Goal: Task Accomplishment & Management: Use online tool/utility

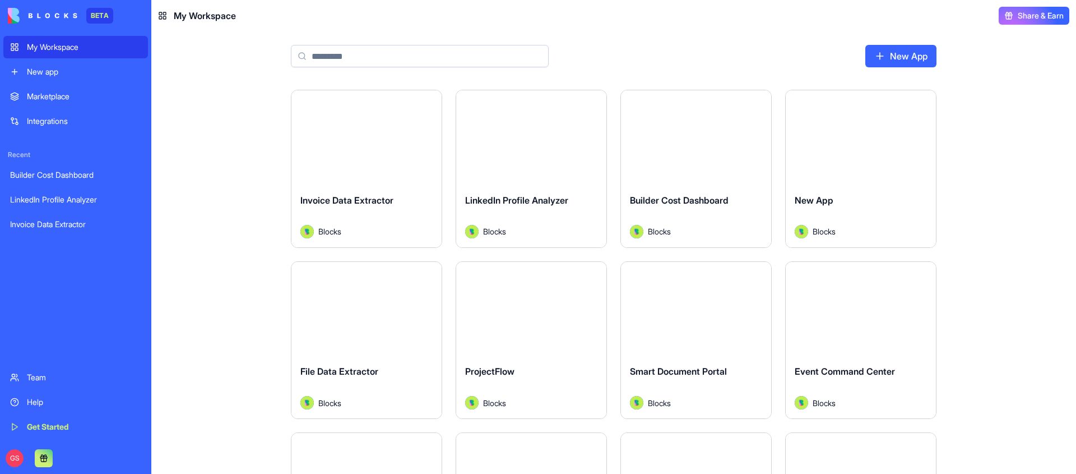
click at [918, 50] on link "New App" at bounding box center [900, 56] width 71 height 22
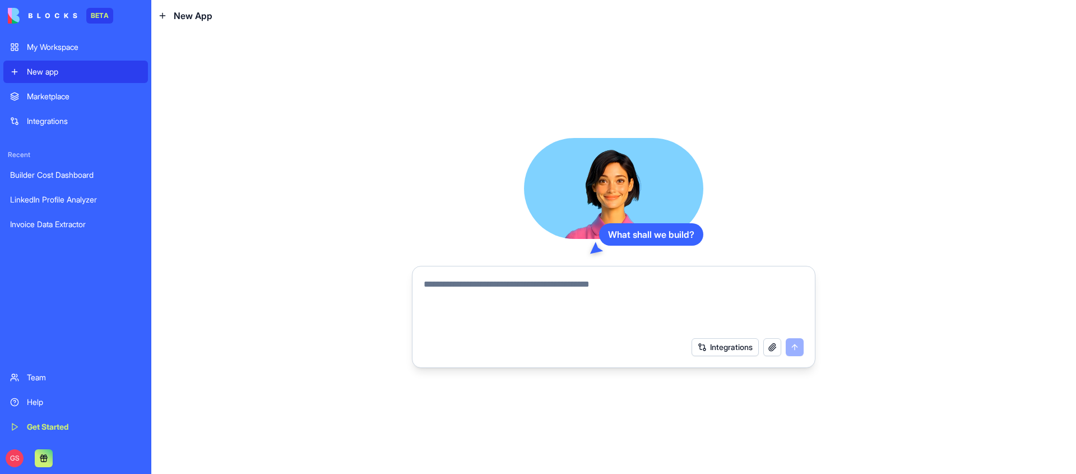
click at [524, 289] on textarea at bounding box center [614, 304] width 380 height 54
paste textarea "**********"
type textarea "**********"
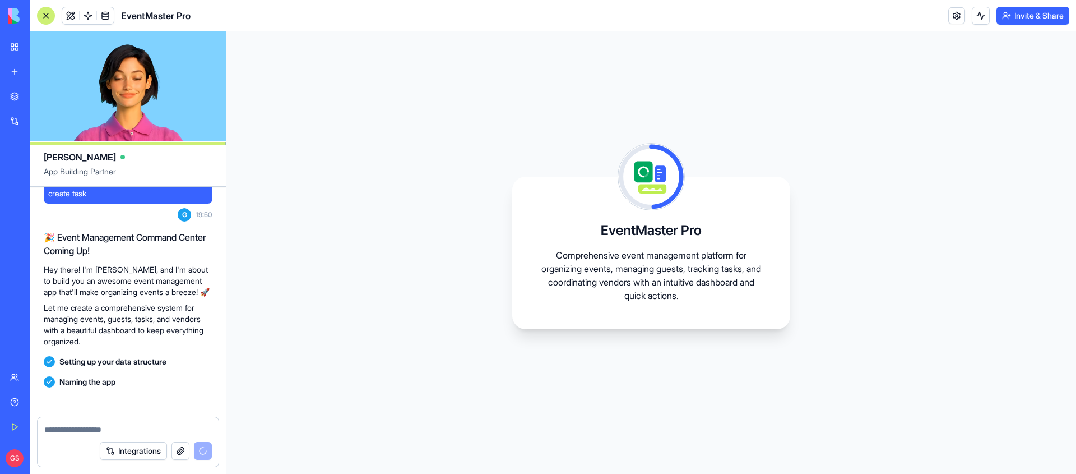
scroll to position [156, 0]
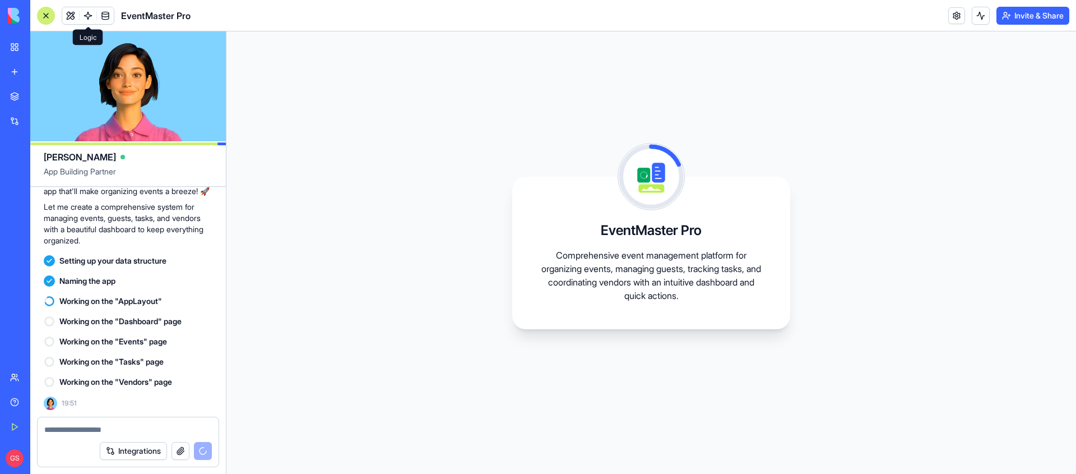
click at [85, 15] on span at bounding box center [87, 15] width 31 height 31
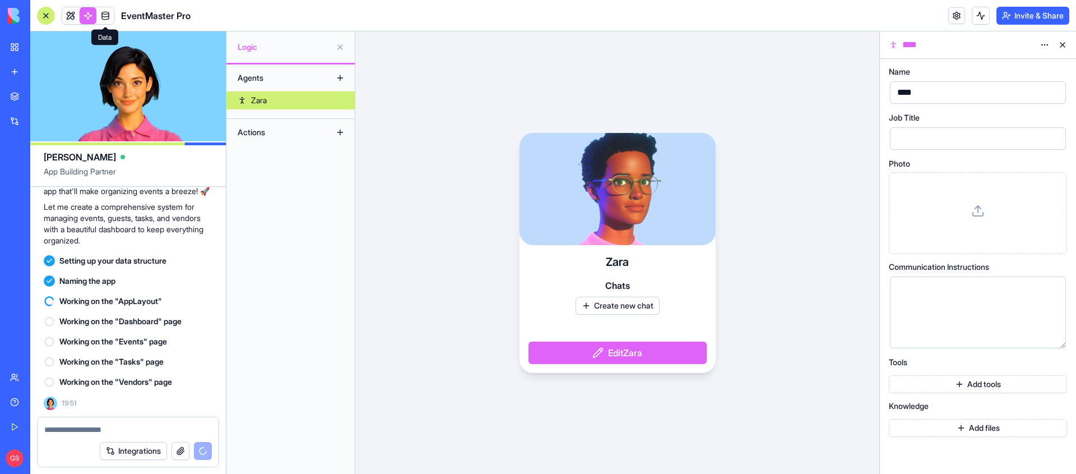
click at [105, 13] on span at bounding box center [105, 15] width 31 height 31
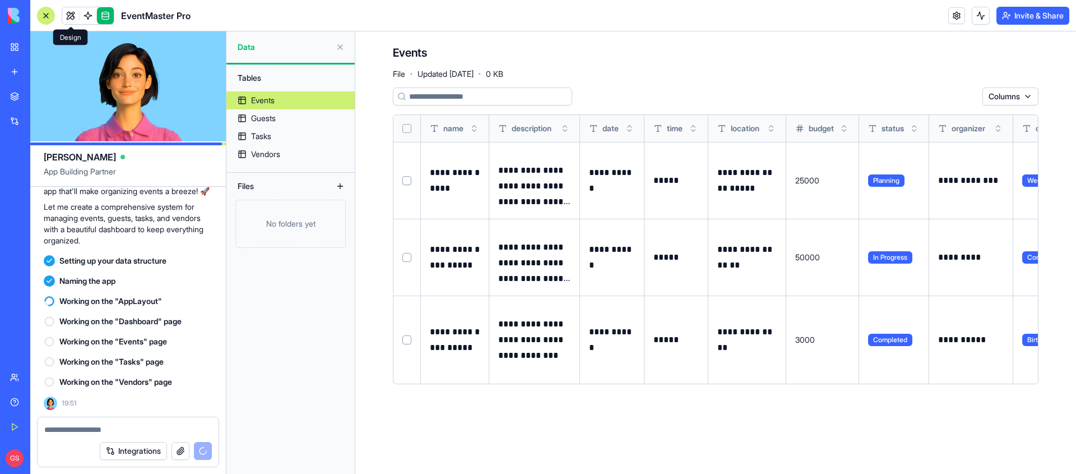
click at [73, 15] on link at bounding box center [70, 15] width 17 height 17
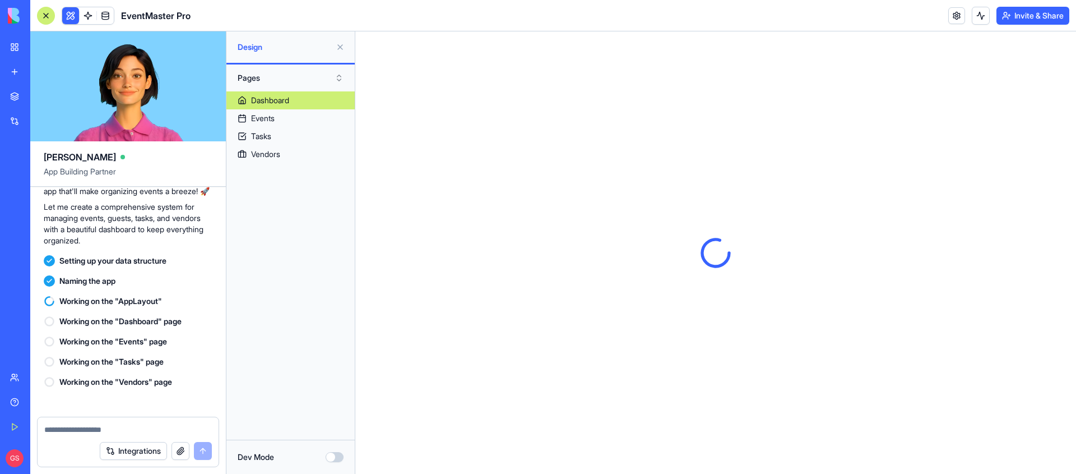
scroll to position [324, 0]
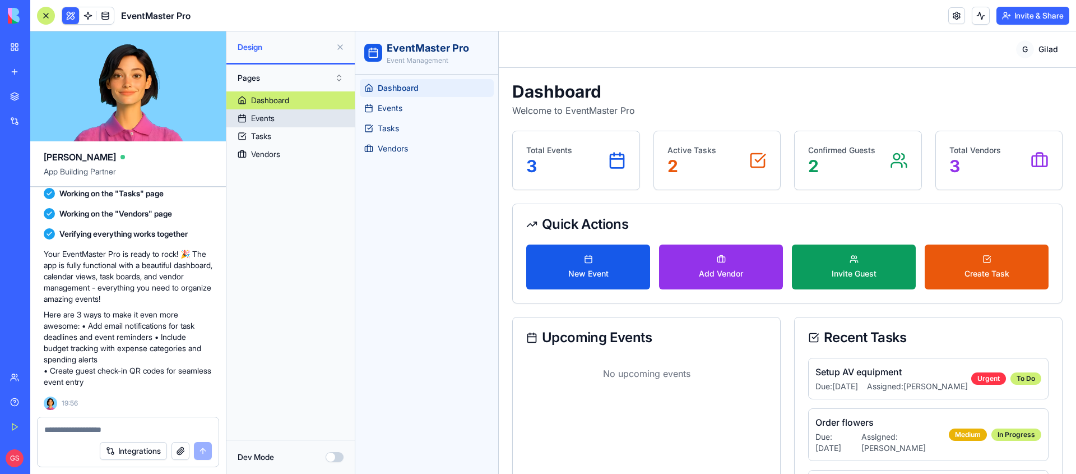
click at [302, 118] on link "Events" at bounding box center [290, 118] width 128 height 18
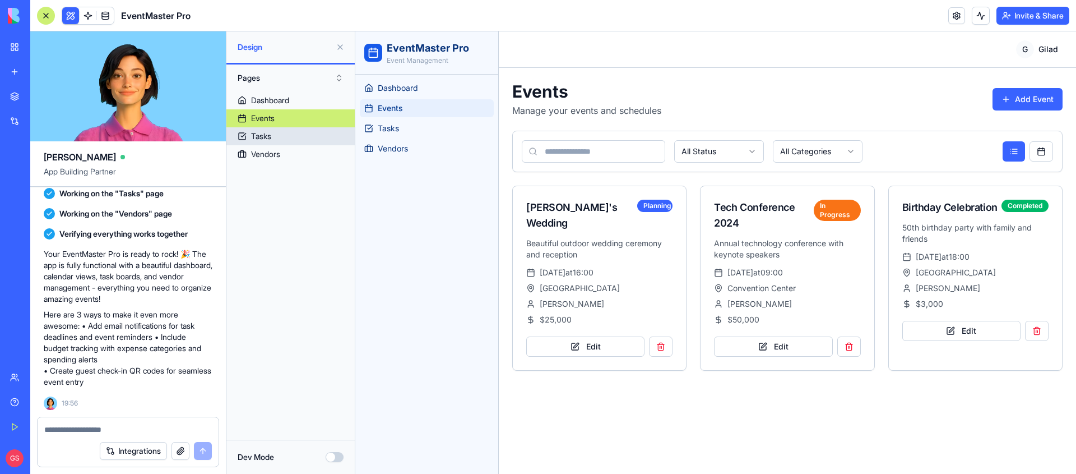
click at [299, 137] on link "Tasks" at bounding box center [290, 136] width 128 height 18
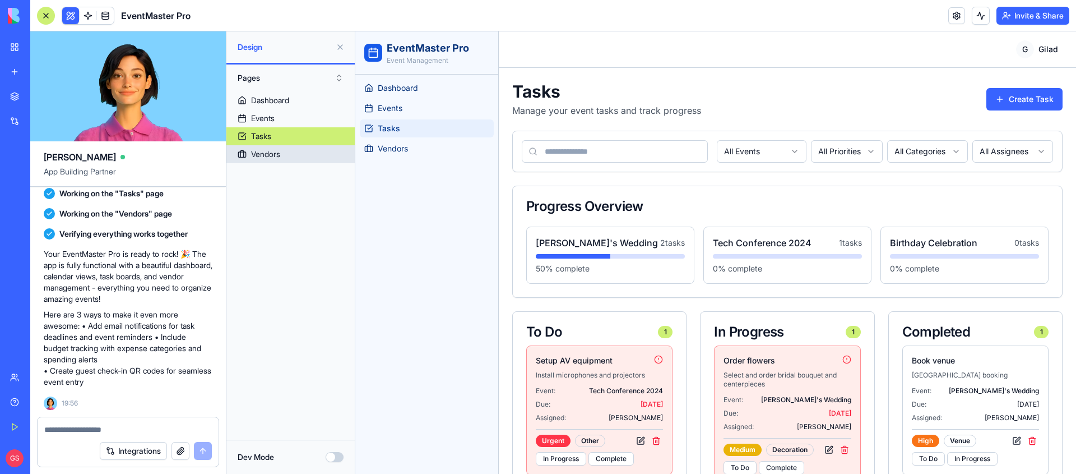
click at [300, 150] on link "Vendors" at bounding box center [290, 154] width 128 height 18
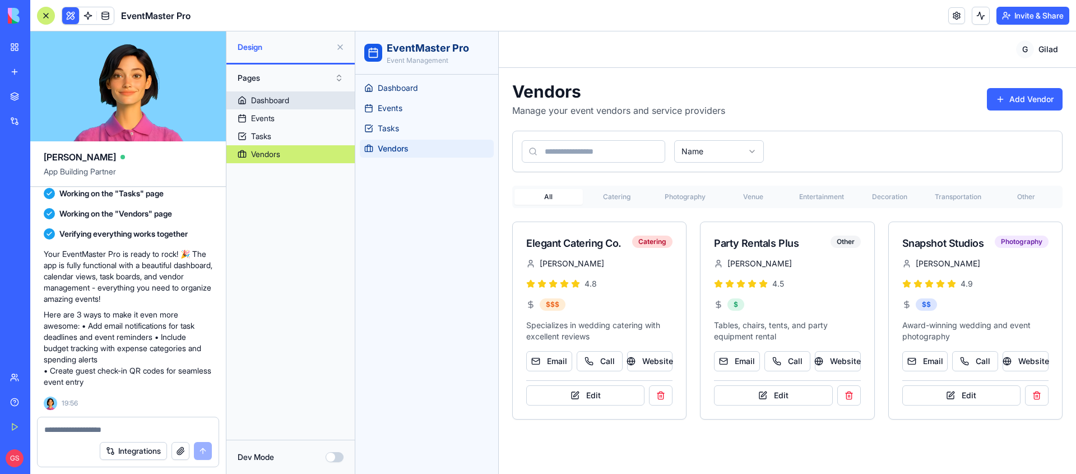
click at [284, 106] on link "Dashboard" at bounding box center [290, 100] width 128 height 18
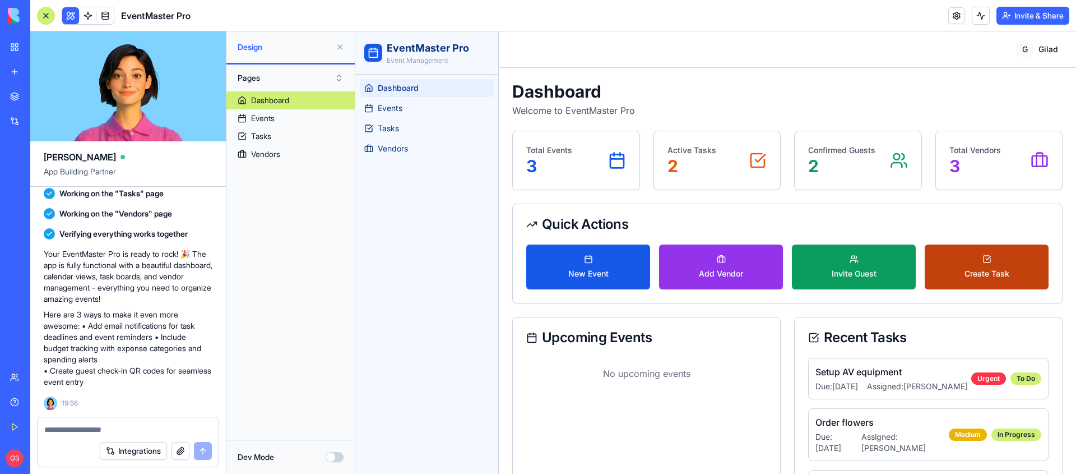
click at [989, 265] on button "Create Task" at bounding box center [987, 266] width 124 height 45
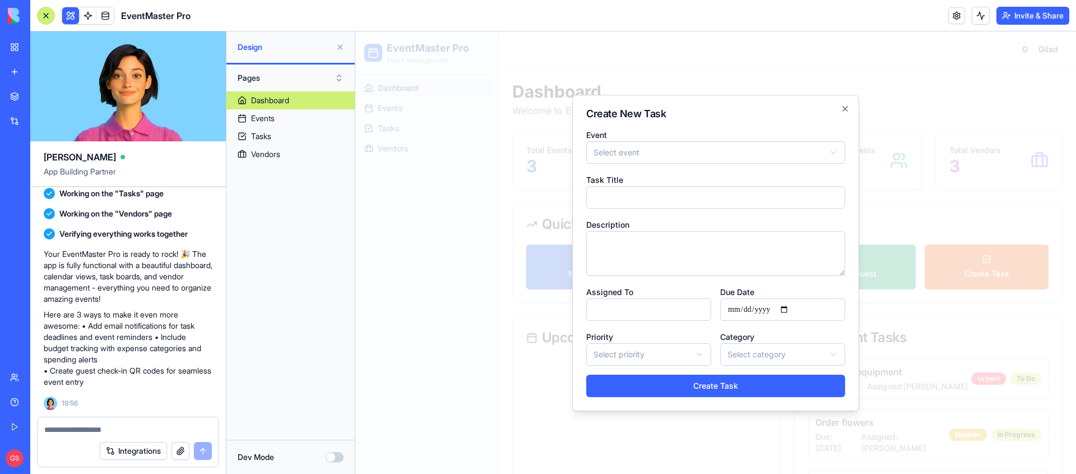
click at [926, 242] on div at bounding box center [715, 252] width 721 height 442
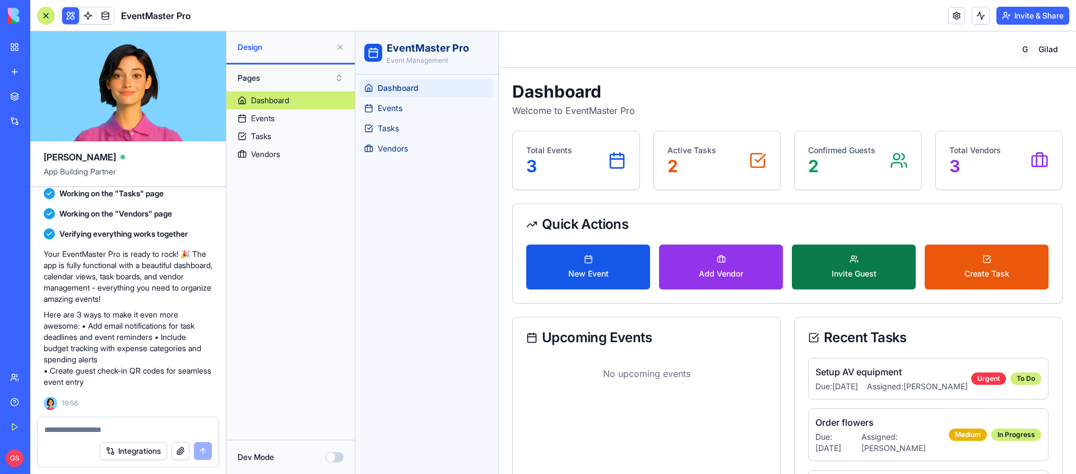
click at [883, 264] on button "Invite Guest" at bounding box center [854, 266] width 124 height 45
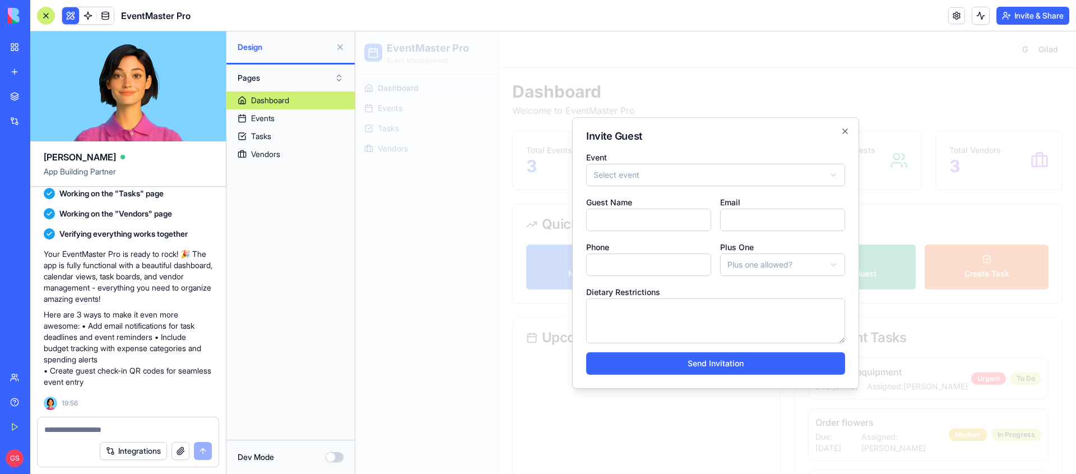
click at [907, 196] on div at bounding box center [715, 252] width 721 height 442
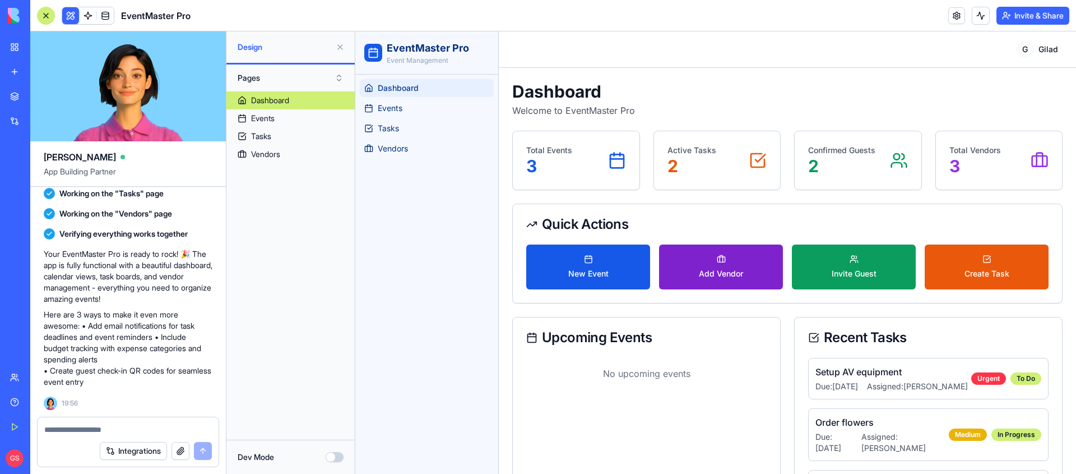
click at [731, 264] on button "Add Vendor" at bounding box center [721, 266] width 124 height 45
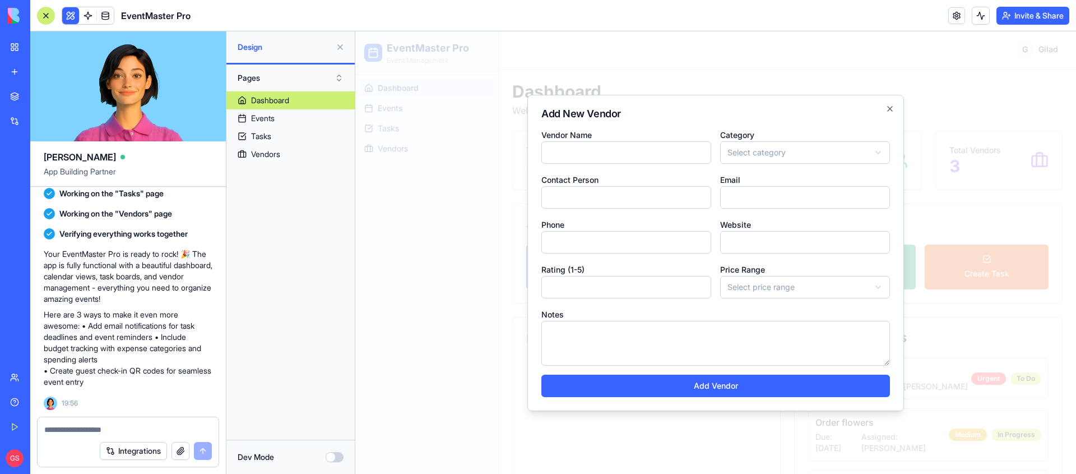
click at [1016, 199] on div at bounding box center [715, 252] width 721 height 442
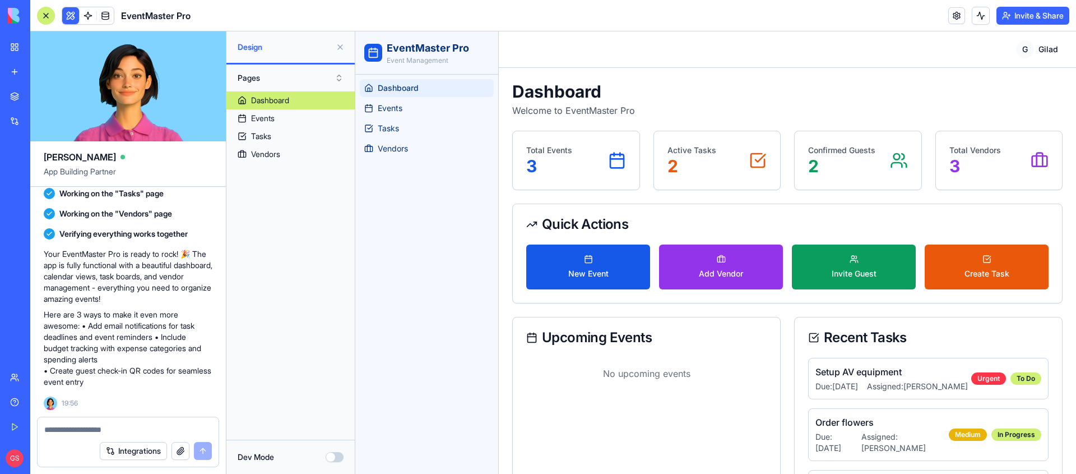
click at [313, 76] on button "Pages" at bounding box center [290, 78] width 117 height 18
click at [280, 110] on div "Components" at bounding box center [291, 119] width 112 height 18
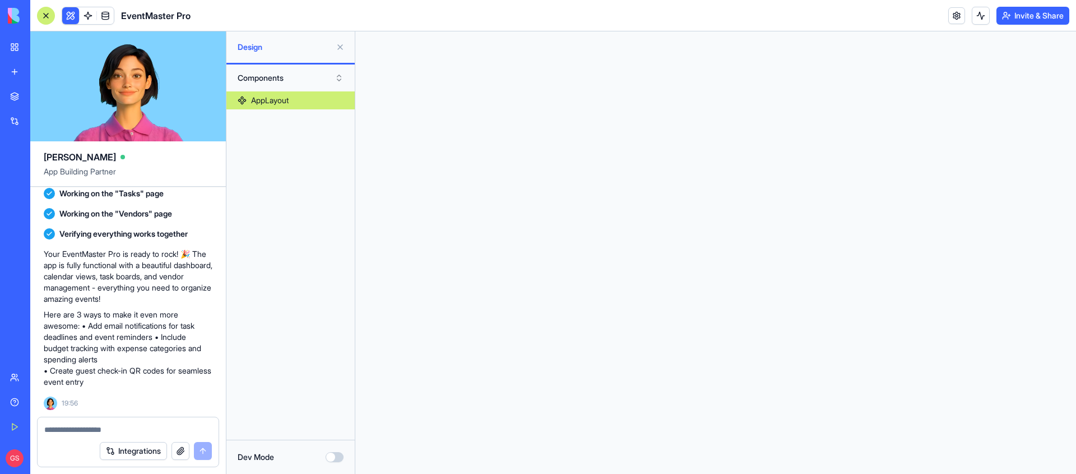
click at [316, 75] on button "Components" at bounding box center [290, 78] width 117 height 18
click at [310, 95] on div "Pages" at bounding box center [291, 101] width 112 height 18
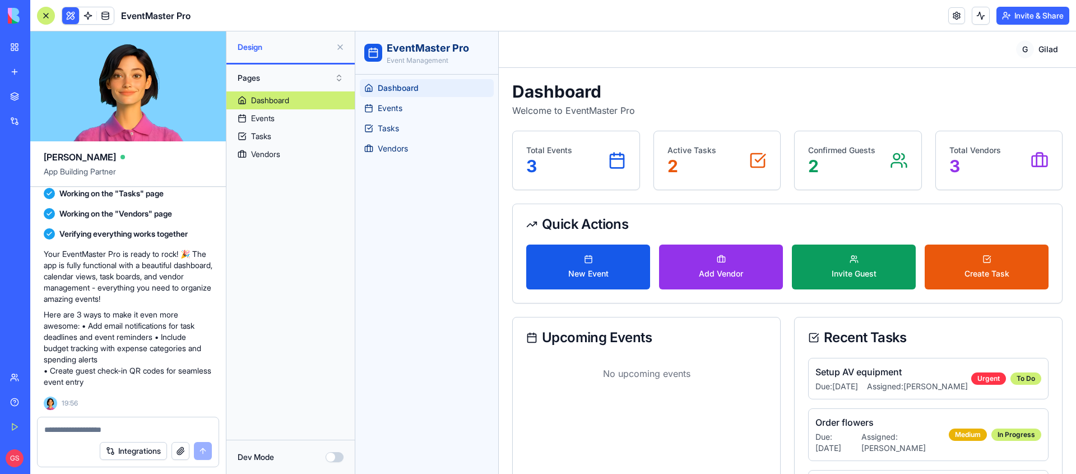
click at [963, 204] on div "Quick Actions" at bounding box center [787, 224] width 549 height 40
click at [919, 201] on div "Dashboard Welcome to EventMaster Pro Total Events 3 Active Tasks 2 Confirmed Gu…" at bounding box center [787, 410] width 550 height 658
